Goal: Use online tool/utility: Utilize a website feature to perform a specific function

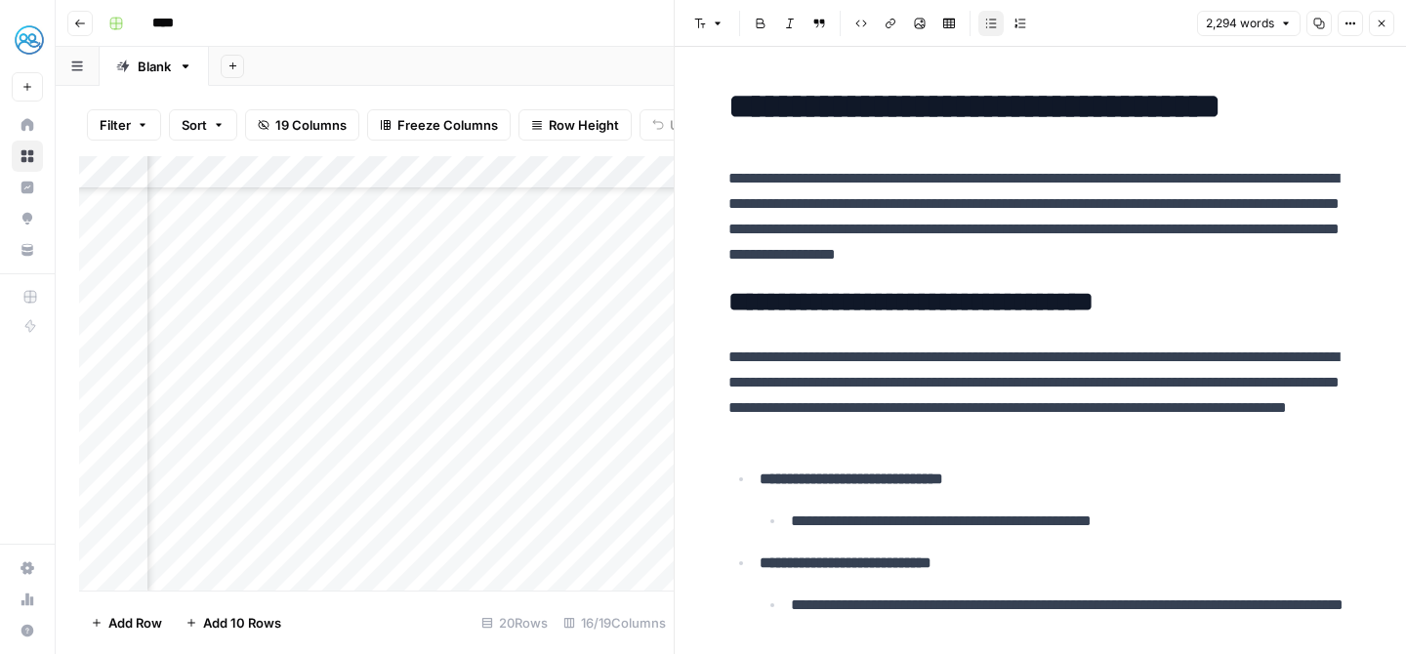
scroll to position [294, 2063]
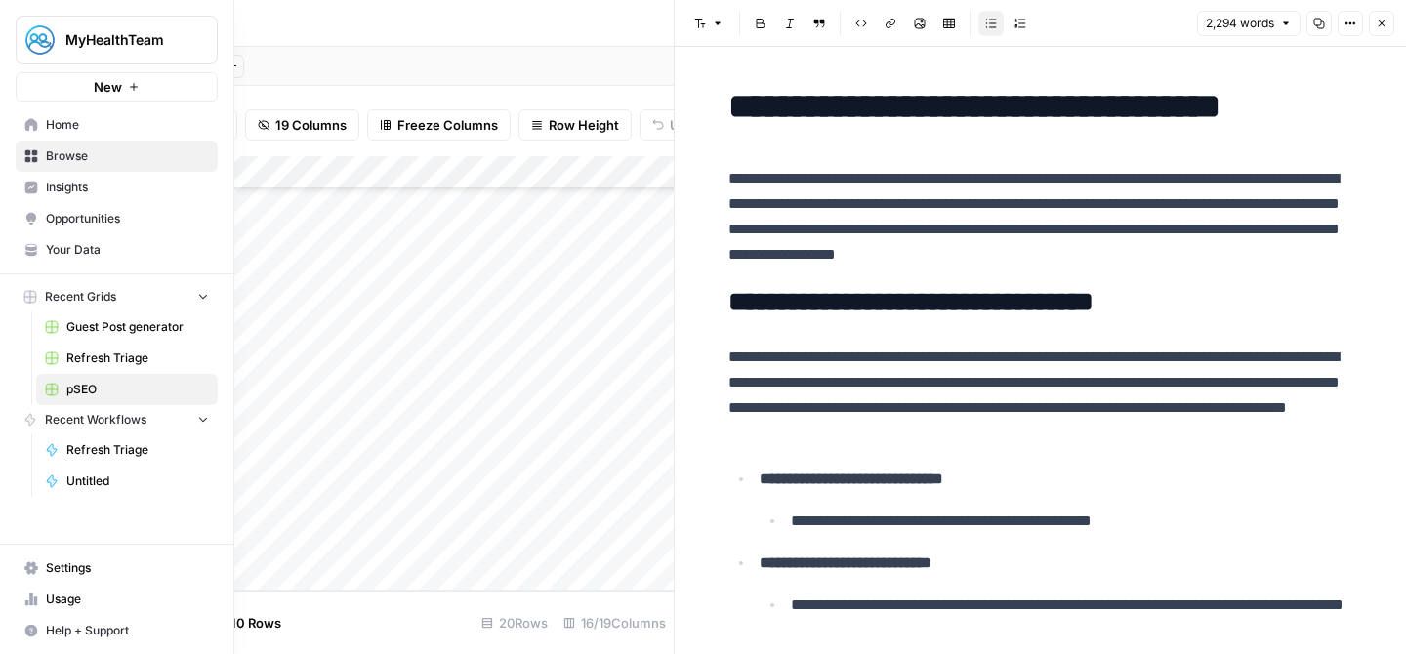
click at [26, 79] on button "New" at bounding box center [117, 86] width 202 height 29
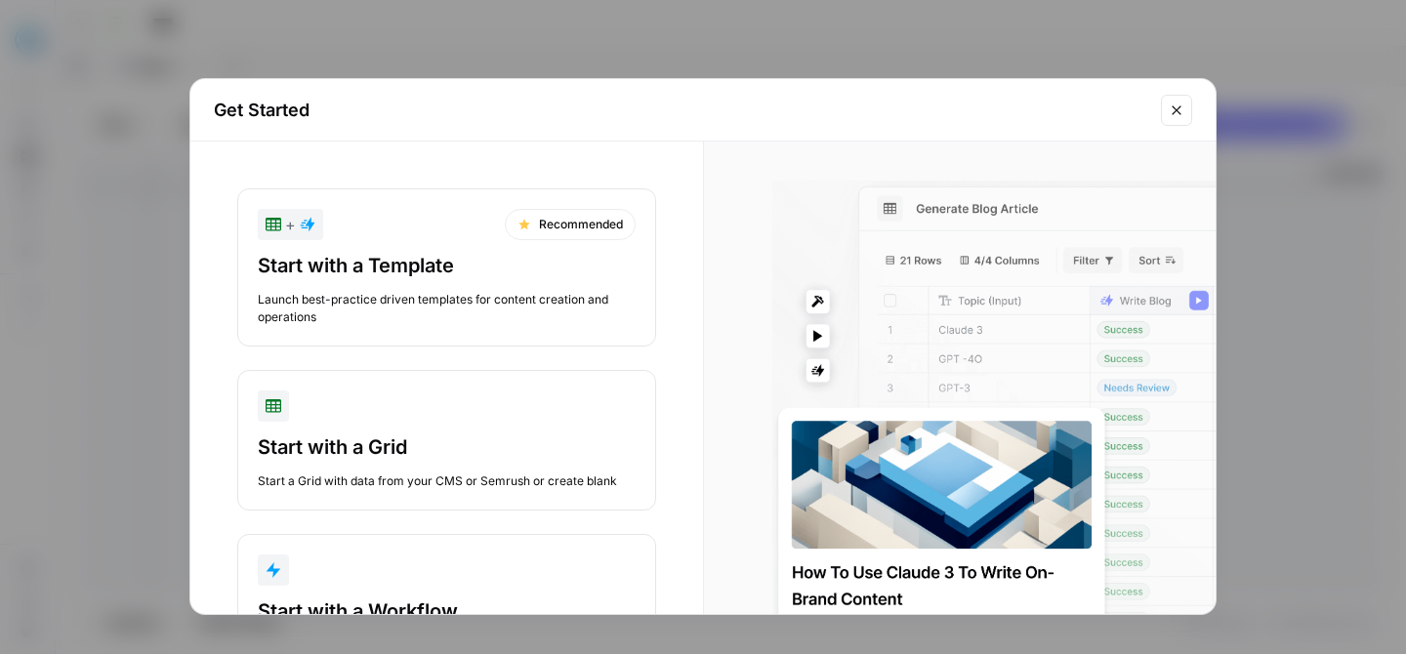
click at [1164, 116] on button "Close modal" at bounding box center [1176, 110] width 31 height 31
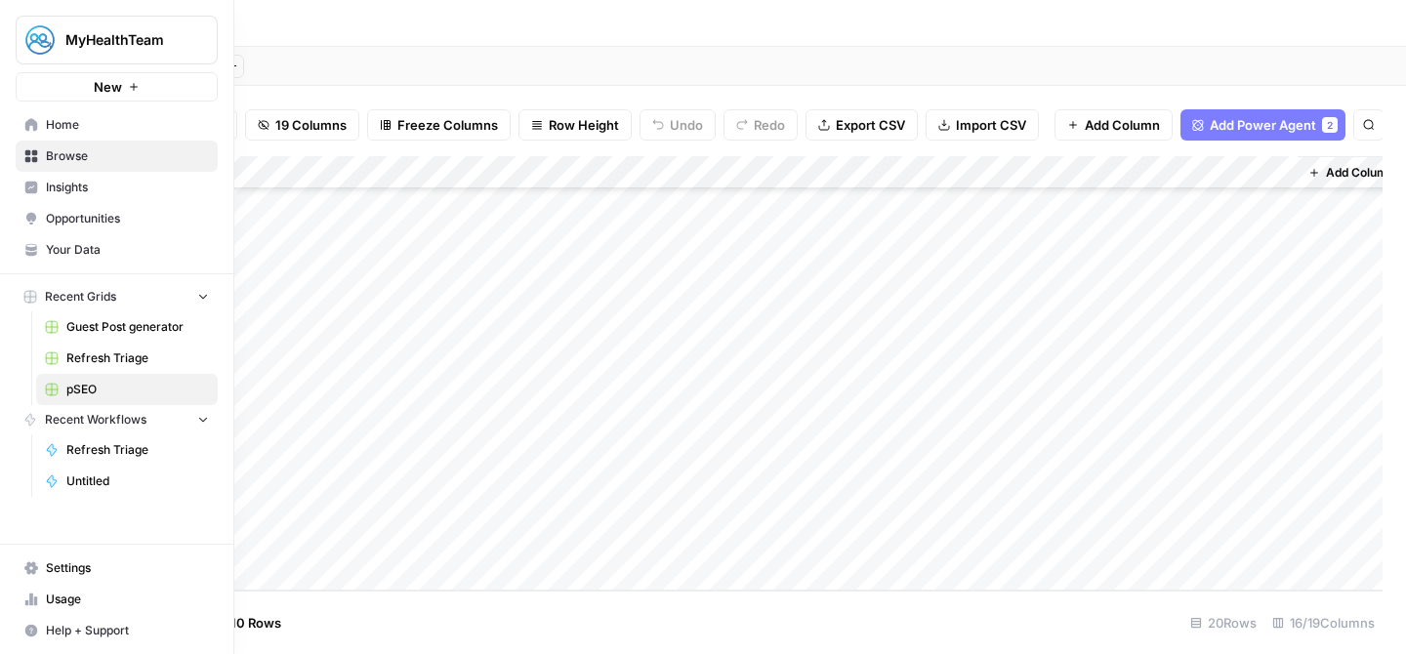
click at [101, 453] on span "Refresh Triage" at bounding box center [137, 450] width 143 height 18
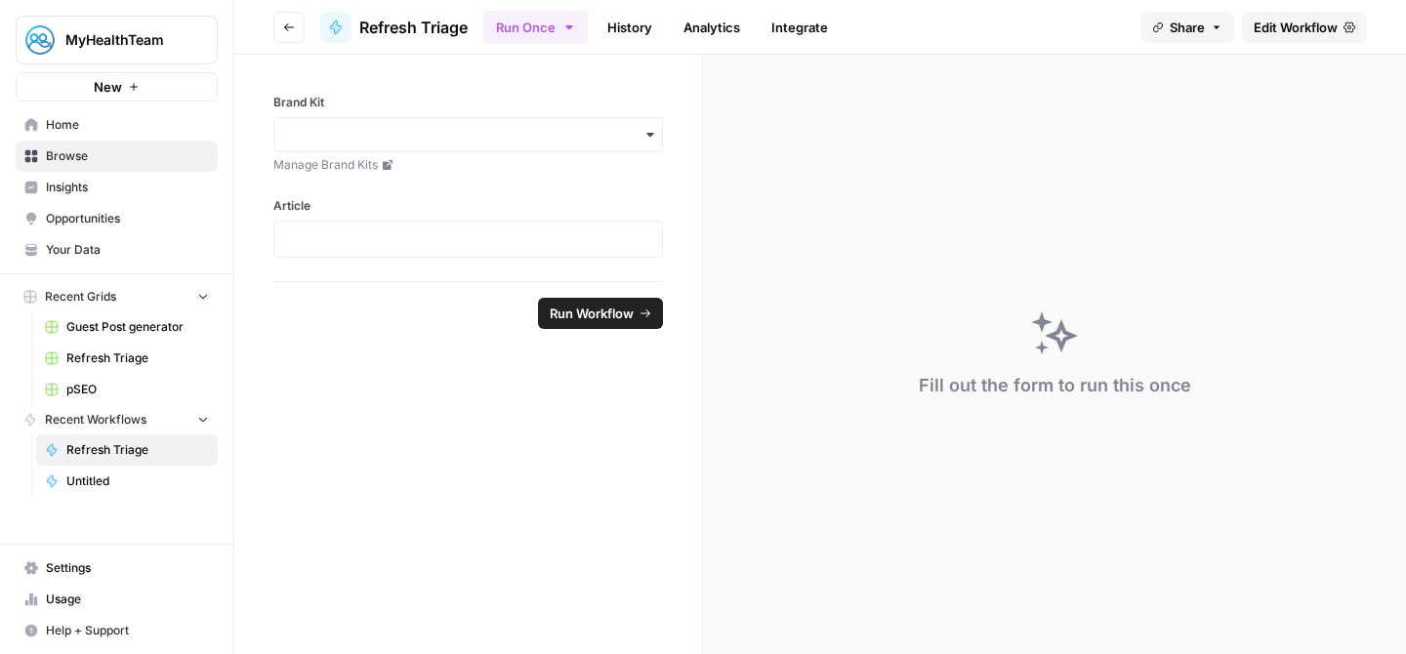
click at [286, 24] on icon "button" at bounding box center [289, 27] width 10 height 8
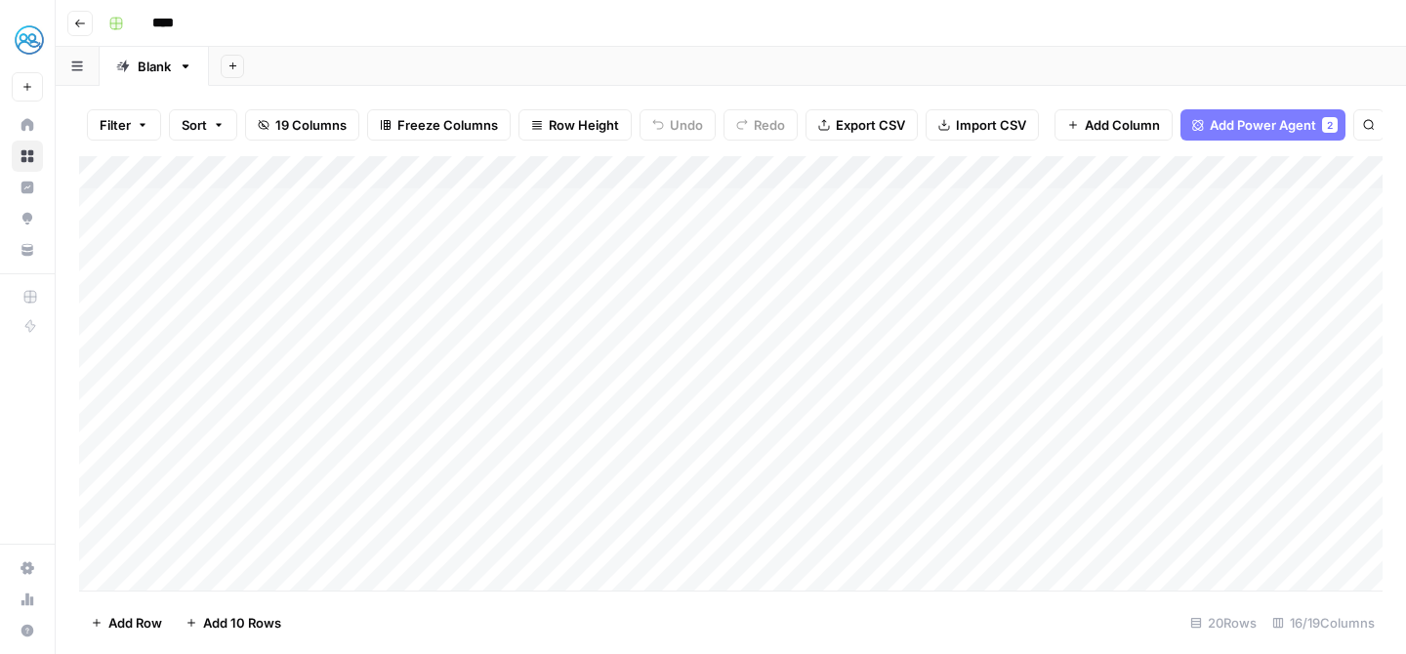
click at [889, 176] on div "Add Column" at bounding box center [730, 373] width 1303 height 434
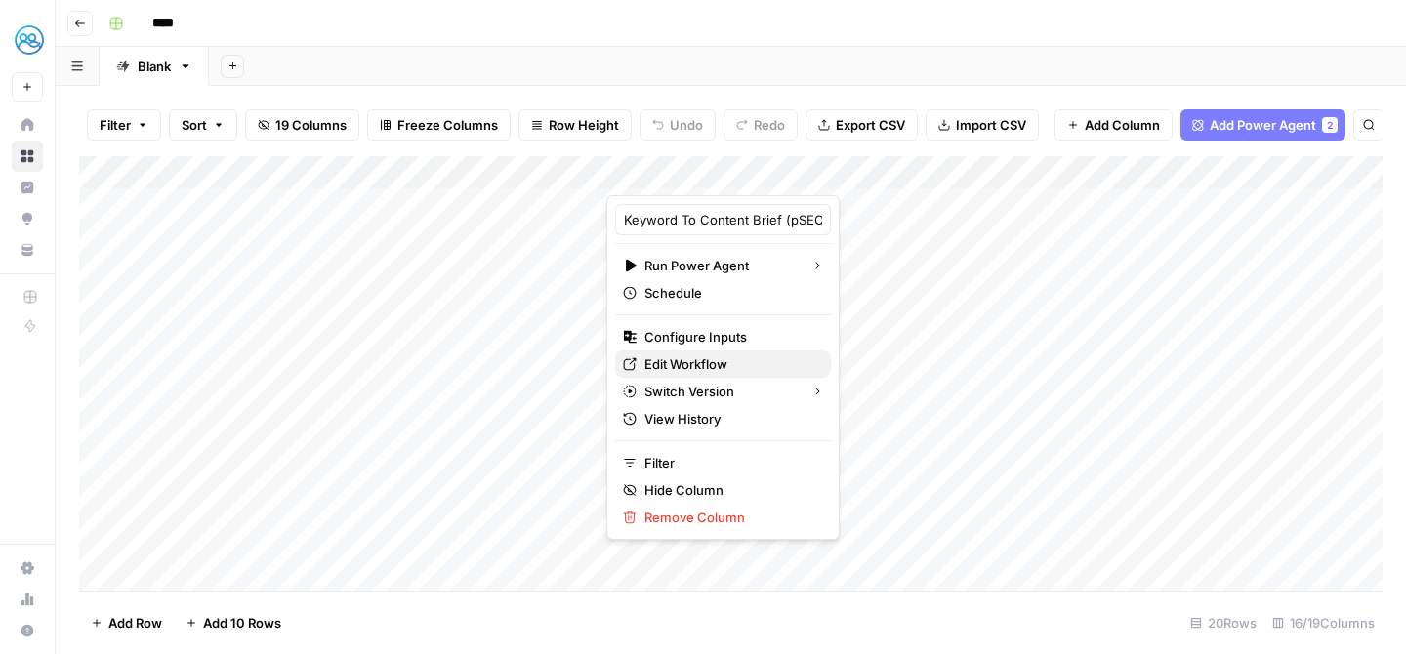
click at [680, 362] on span "Edit Workflow" at bounding box center [729, 364] width 171 height 20
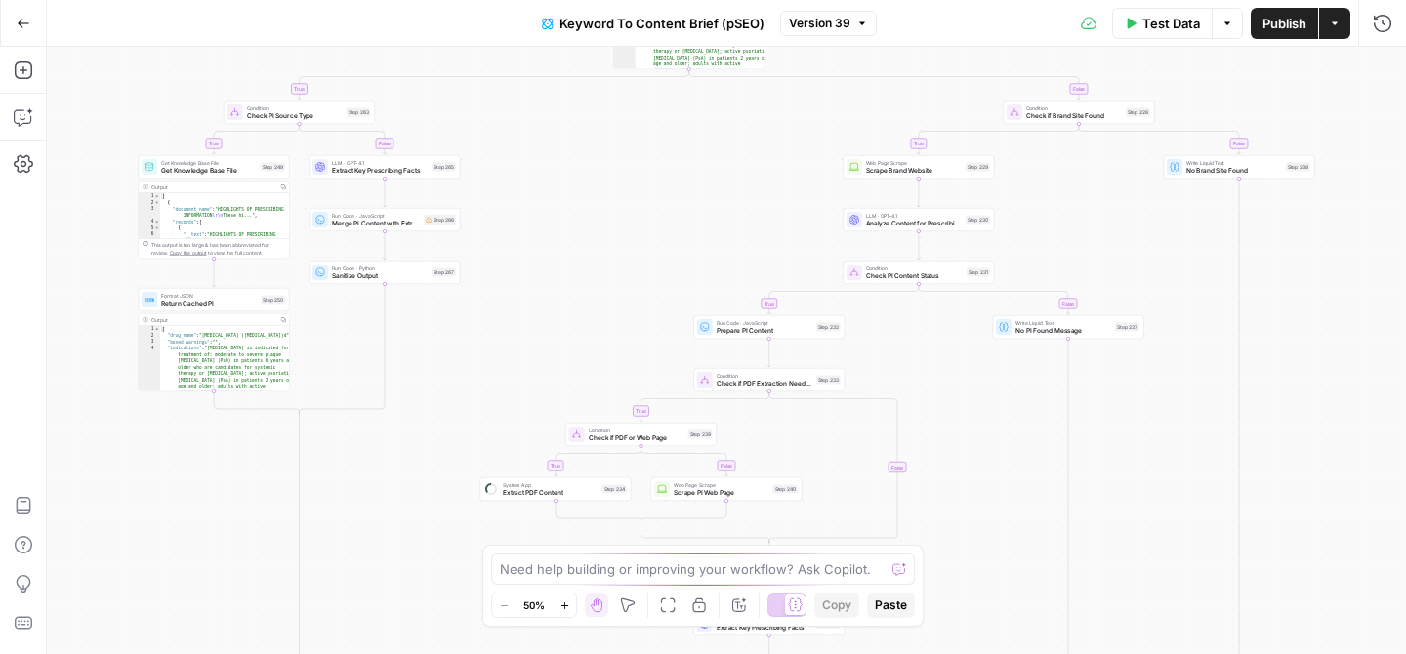
click at [20, 72] on icon "button" at bounding box center [24, 71] width 20 height 20
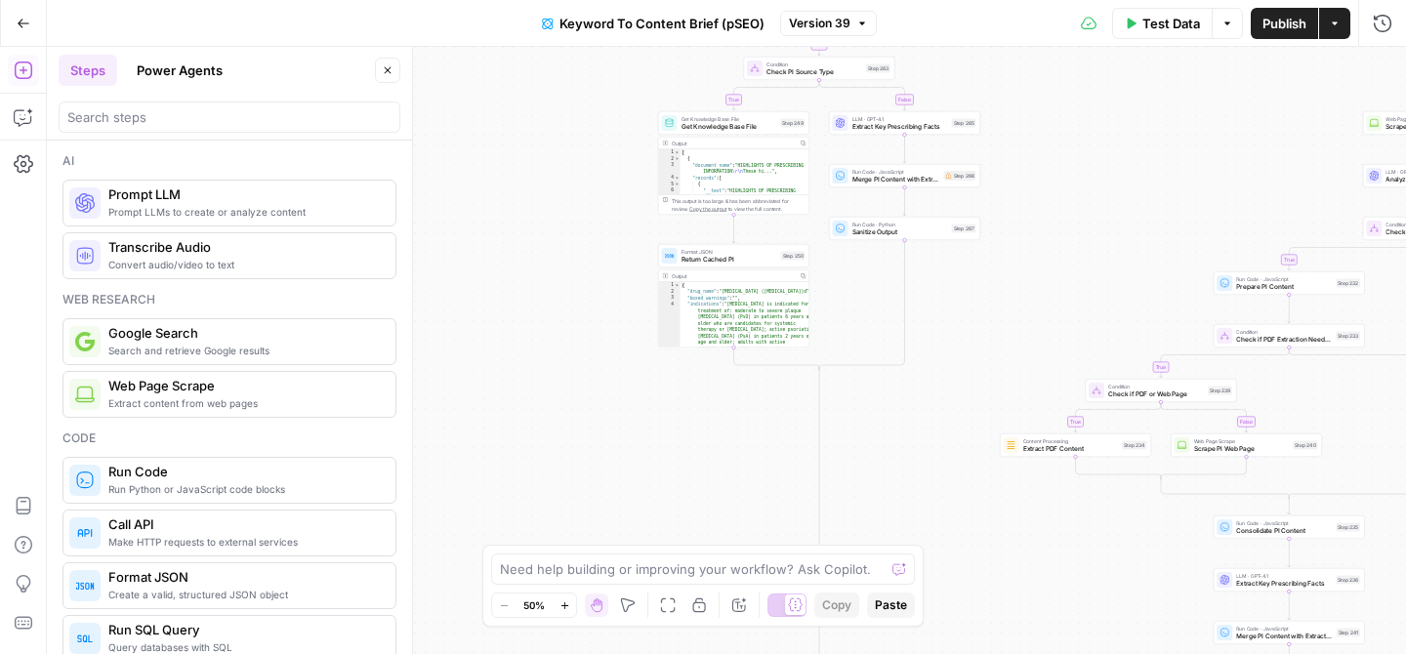
drag, startPoint x: 906, startPoint y: 175, endPoint x: 1143, endPoint y: 131, distance: 241.3
click at [1143, 131] on div "true false true false true true false true false true false false Workflow Inpu…" at bounding box center [726, 350] width 1359 height 607
